Goal: Task Accomplishment & Management: Use online tool/utility

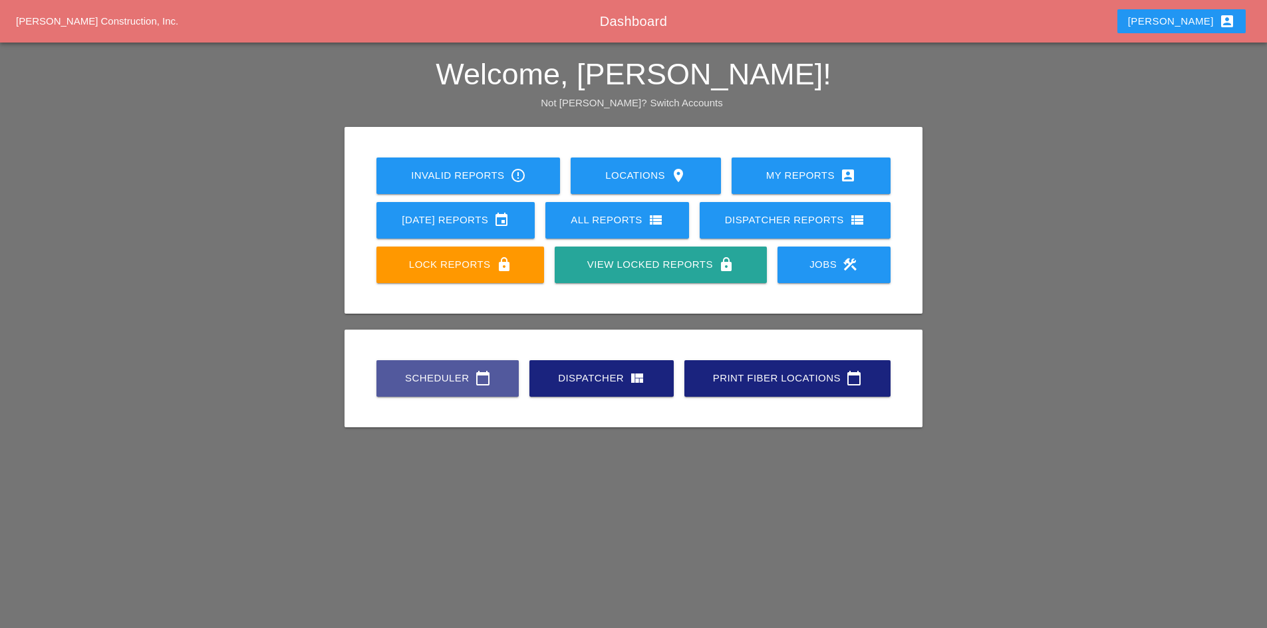
click at [456, 379] on div "Scheduler calendar_today" at bounding box center [448, 378] width 100 height 16
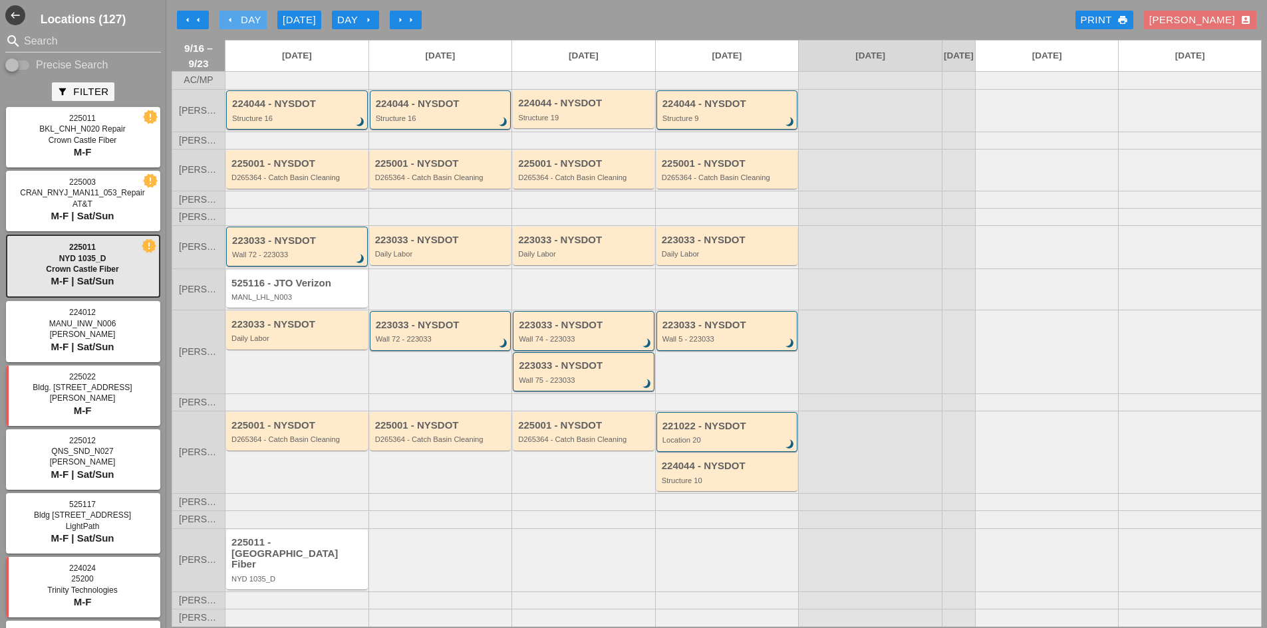
click at [231, 17] on icon "arrow_left" at bounding box center [230, 20] width 11 height 11
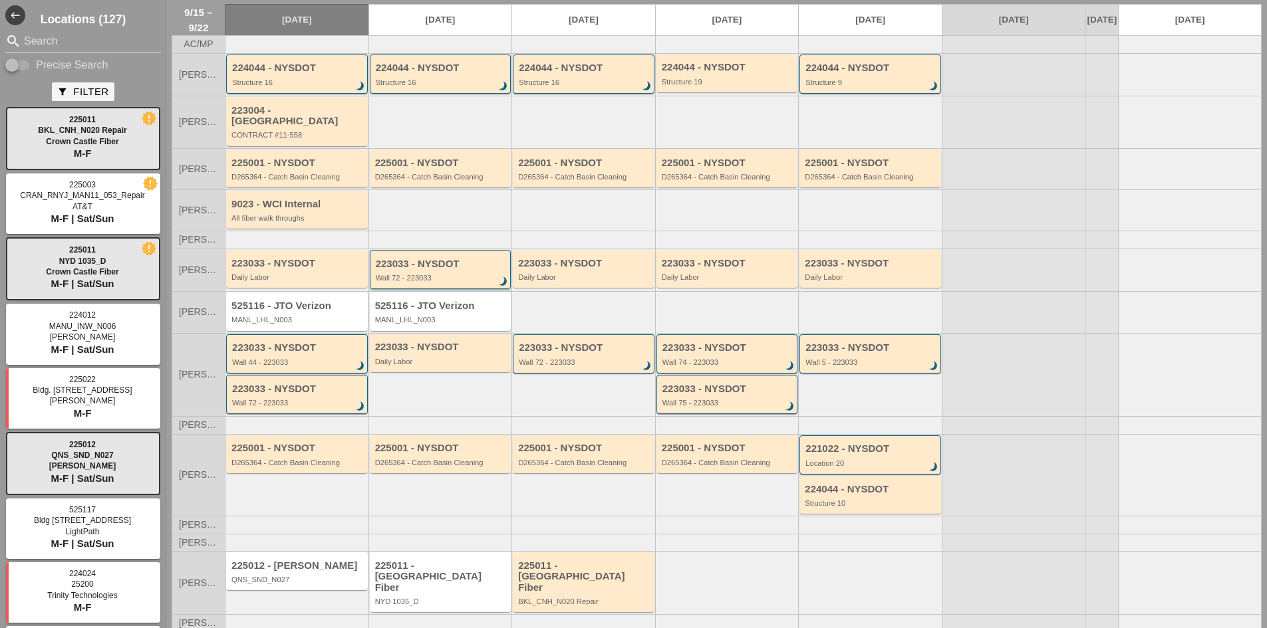
scroll to position [56, 0]
